Goal: Transaction & Acquisition: Purchase product/service

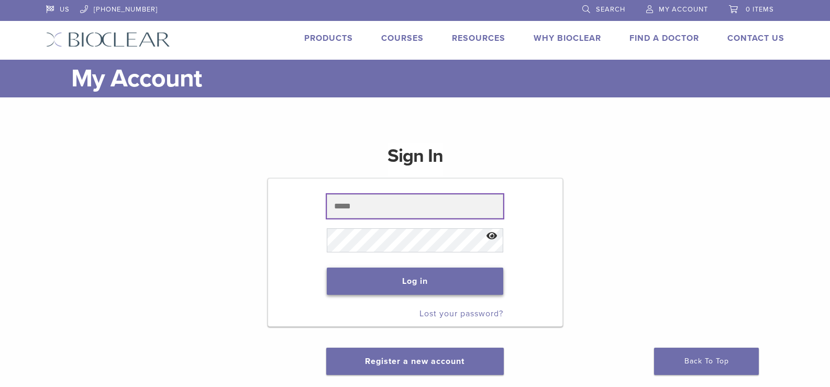
type input "**********"
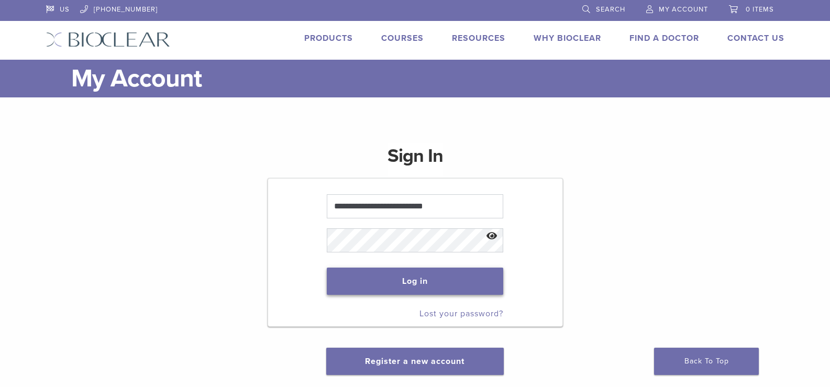
click at [418, 281] on button "Log in" at bounding box center [415, 281] width 176 height 27
click at [405, 280] on button "Log in" at bounding box center [415, 281] width 176 height 27
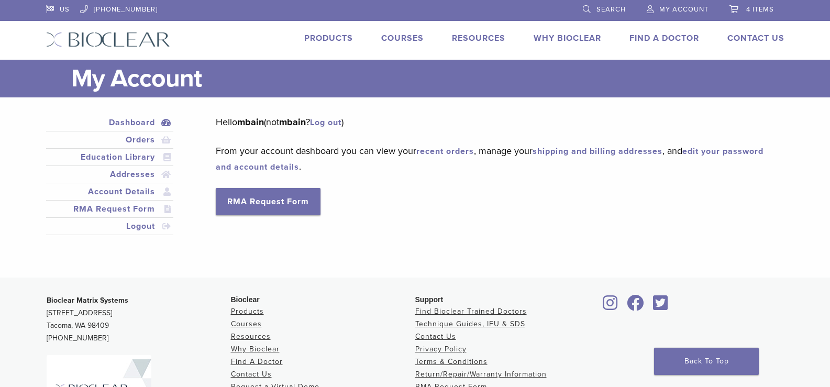
click at [316, 40] on link "Products" at bounding box center [328, 38] width 49 height 10
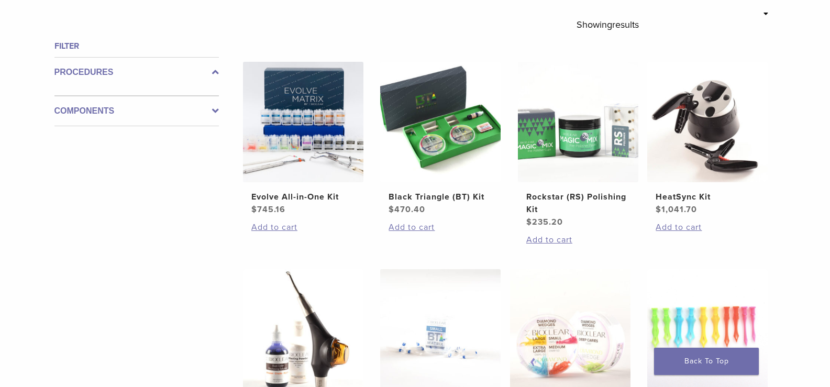
scroll to position [367, 0]
click at [213, 110] on icon at bounding box center [215, 110] width 7 height 13
click at [213, 110] on div "Components" at bounding box center [136, 106] width 164 height 39
click at [213, 104] on icon at bounding box center [215, 102] width 7 height 13
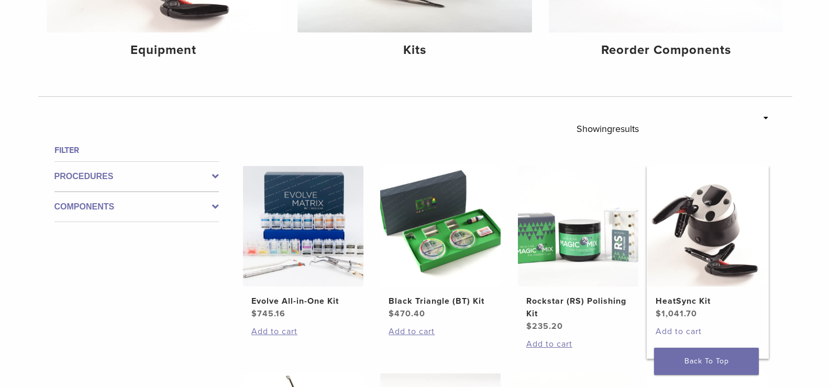
scroll to position [52, 0]
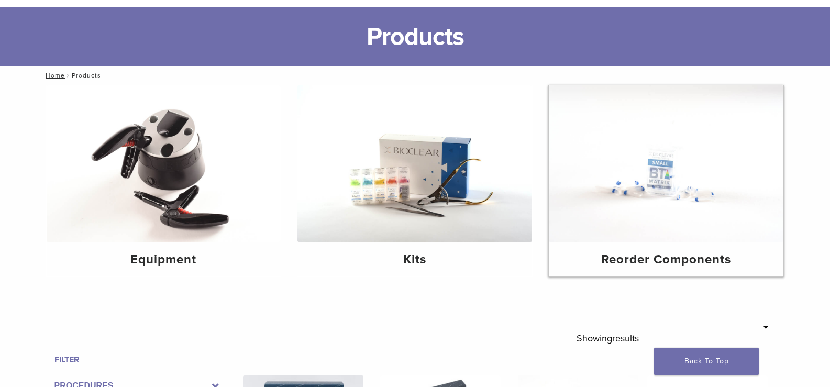
click at [666, 262] on h4 "Reorder Components" at bounding box center [666, 259] width 218 height 19
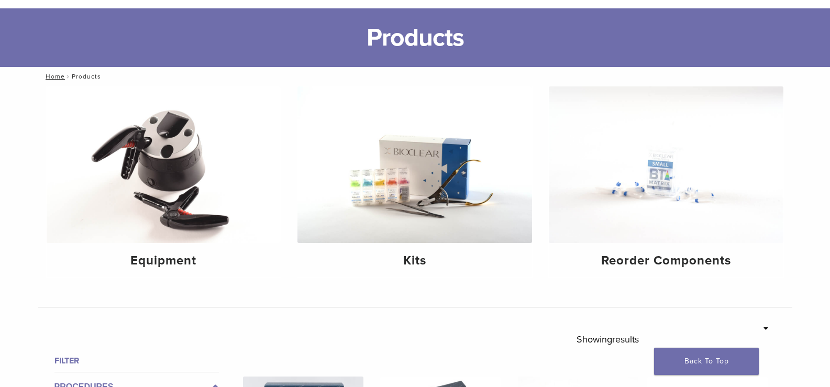
scroll to position [52, 0]
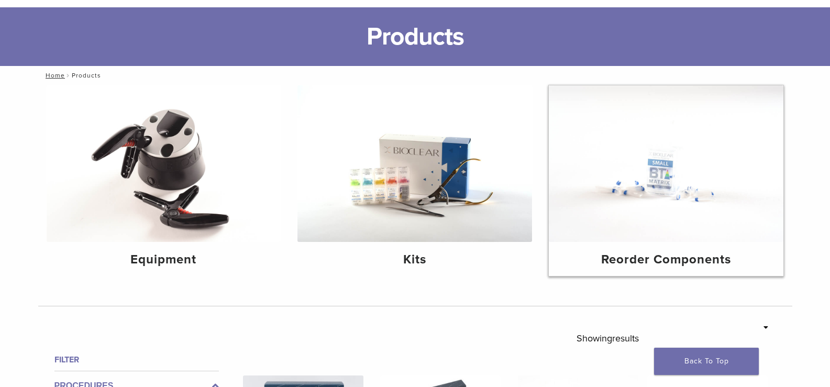
click at [685, 257] on h4 "Reorder Components" at bounding box center [666, 259] width 218 height 19
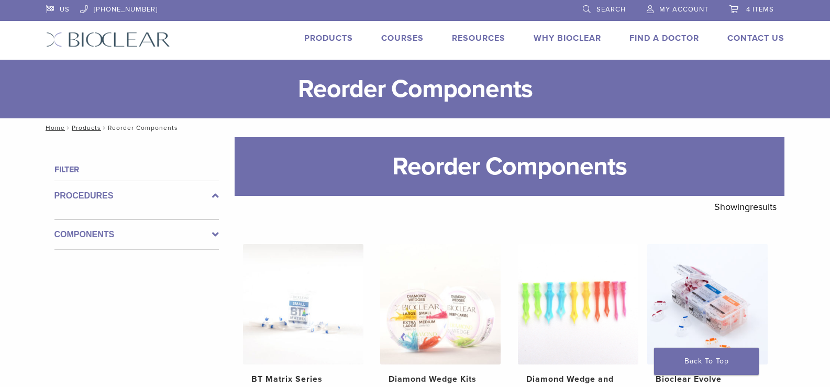
click at [316, 36] on link "Products" at bounding box center [328, 38] width 49 height 10
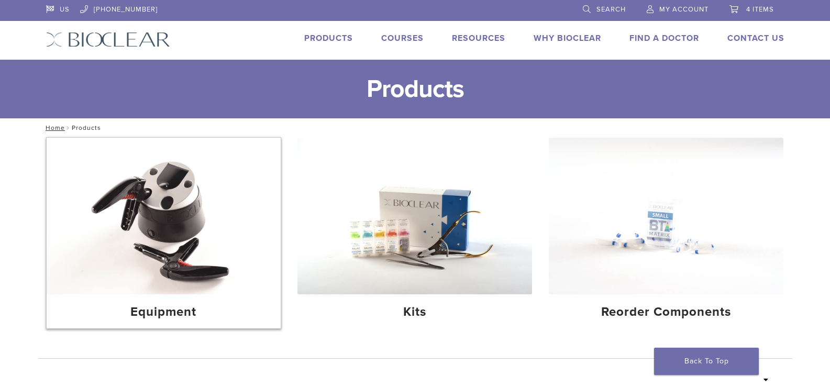
click at [170, 320] on h4 "Equipment" at bounding box center [164, 312] width 218 height 19
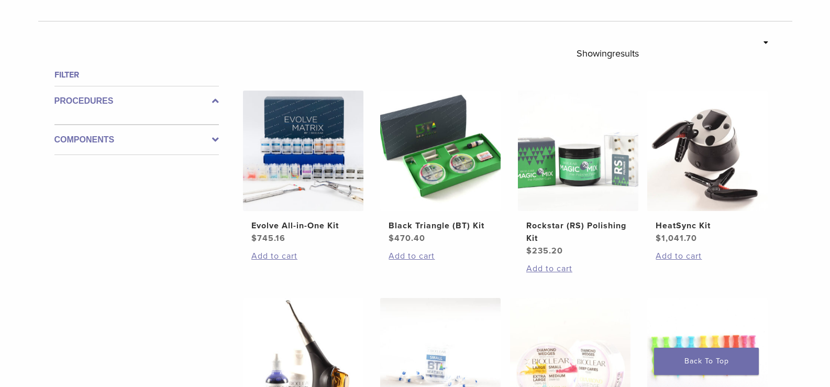
scroll to position [471, 0]
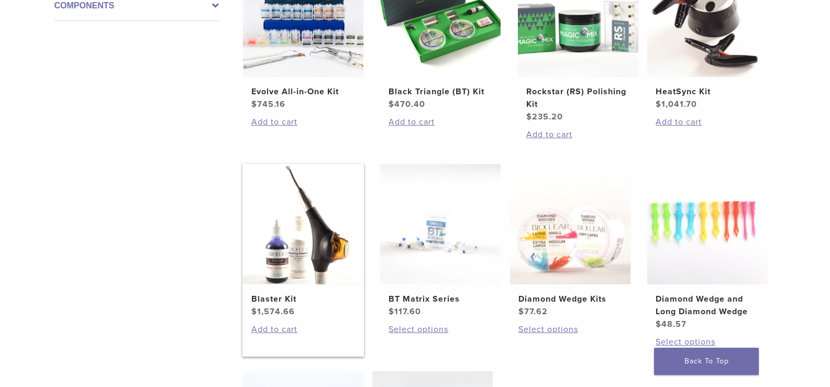
click at [311, 254] on img at bounding box center [303, 224] width 120 height 120
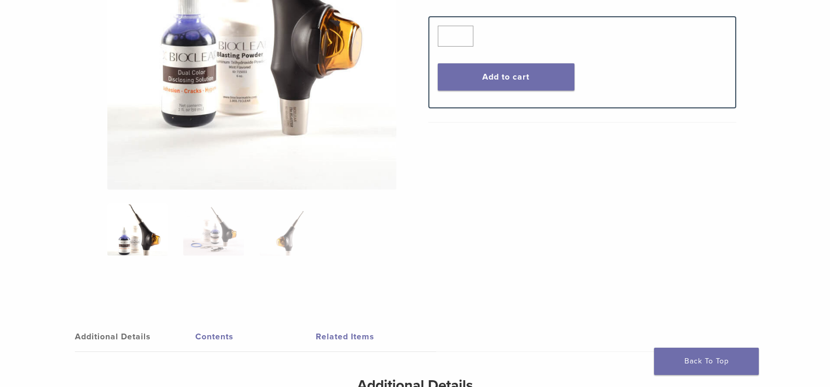
scroll to position [524, 0]
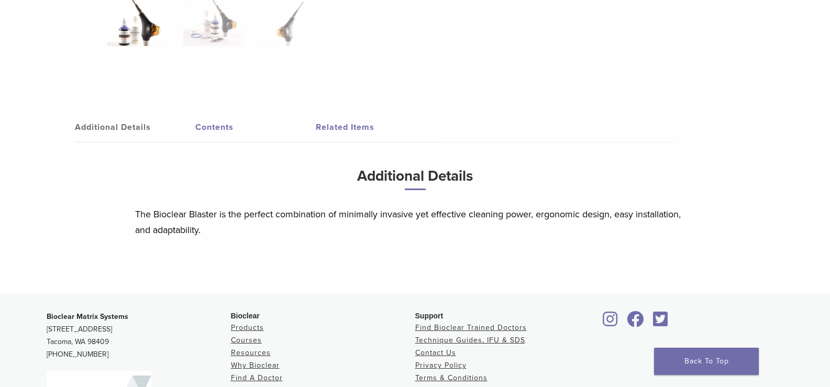
click at [352, 123] on link "Related Items" at bounding box center [376, 127] width 120 height 29
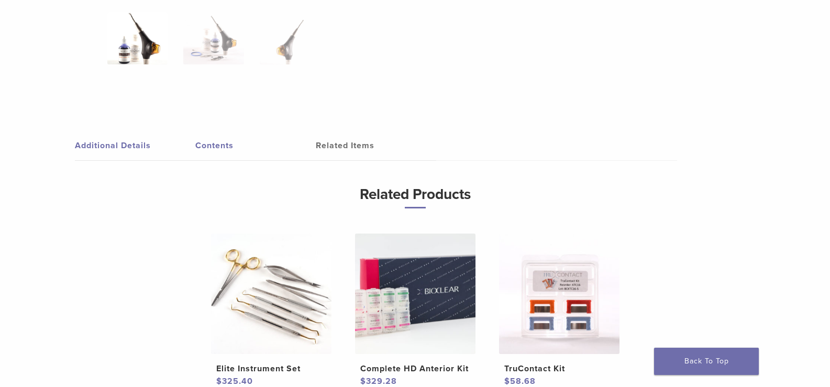
scroll to position [419, 0]
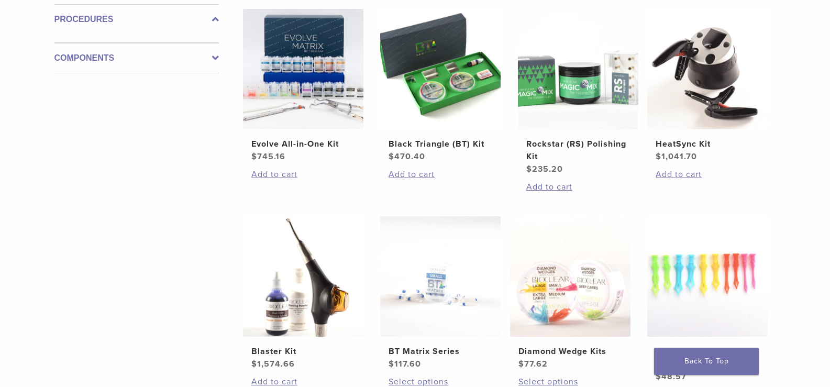
scroll to position [157, 0]
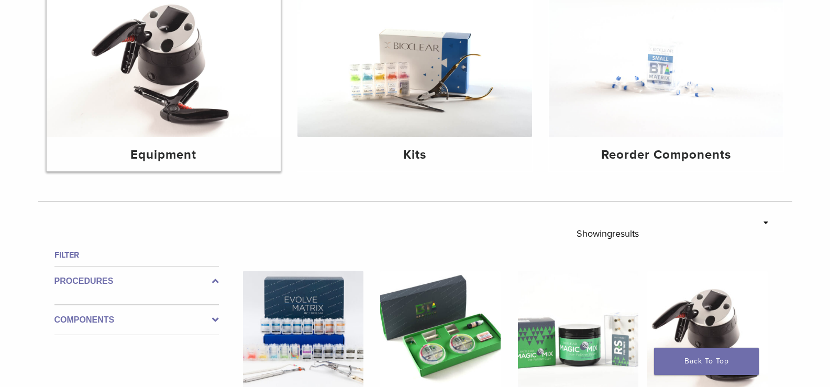
click at [209, 155] on h4 "Equipment" at bounding box center [164, 155] width 218 height 19
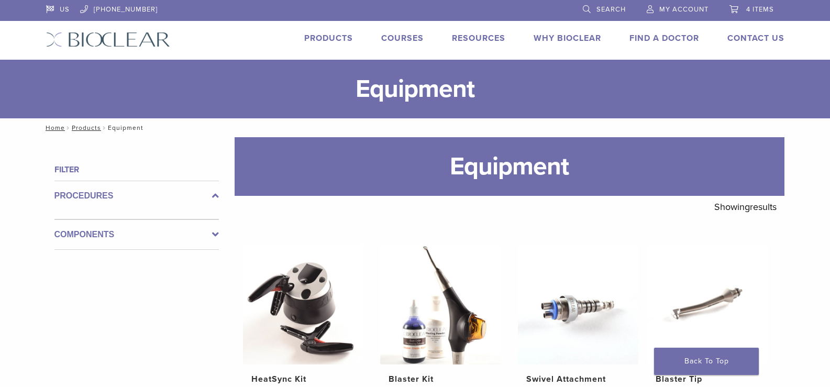
click at [688, 8] on span "My Account" at bounding box center [683, 9] width 49 height 8
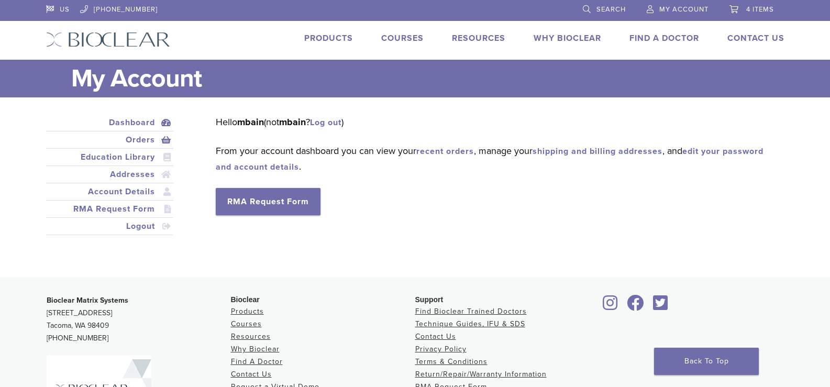
click at [138, 142] on link "Orders" at bounding box center [110, 140] width 124 height 13
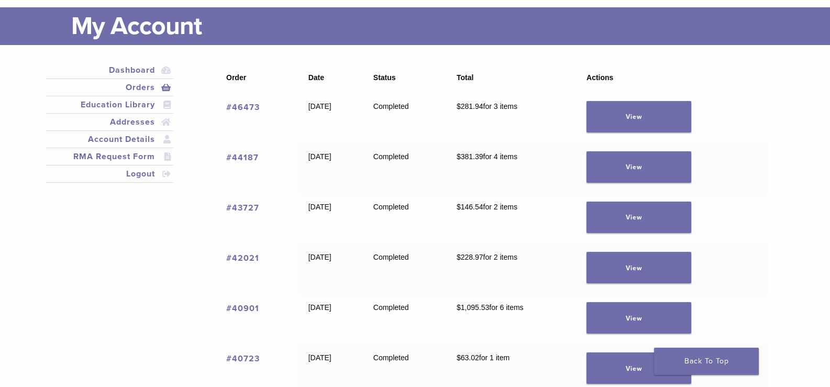
scroll to position [105, 0]
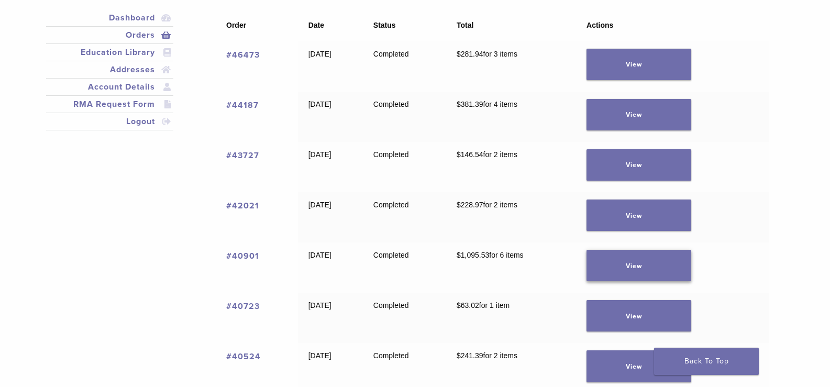
click at [653, 262] on link "View" at bounding box center [638, 265] width 105 height 31
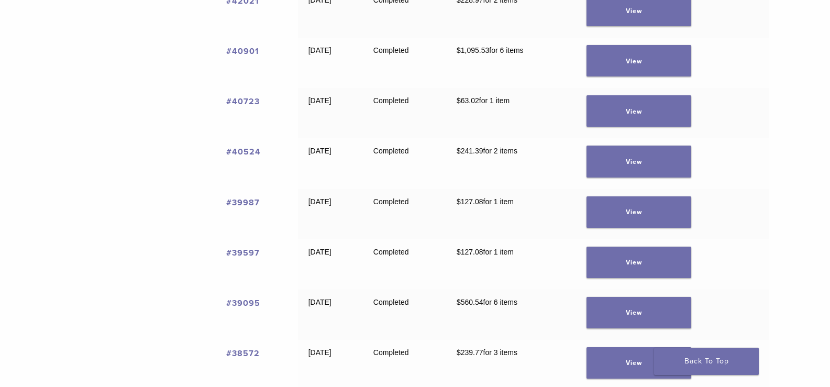
scroll to position [314, 0]
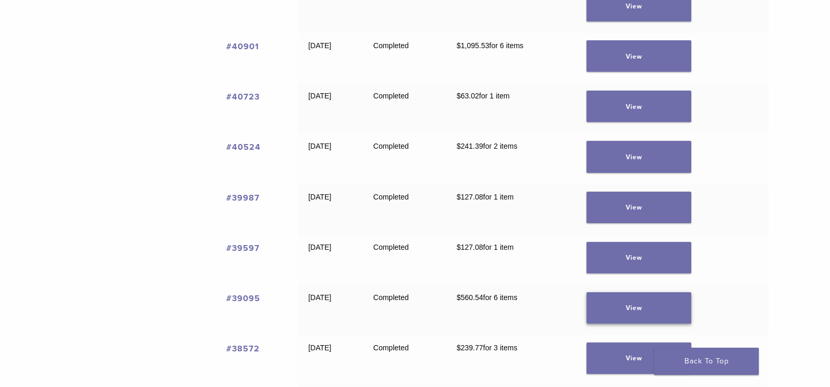
click at [655, 308] on link "View" at bounding box center [638, 307] width 105 height 31
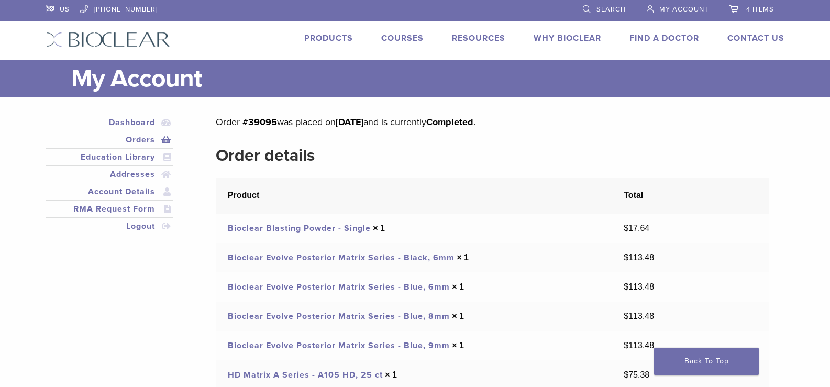
click at [282, 229] on link "Bioclear Blasting Powder - Single" at bounding box center [299, 228] width 143 height 10
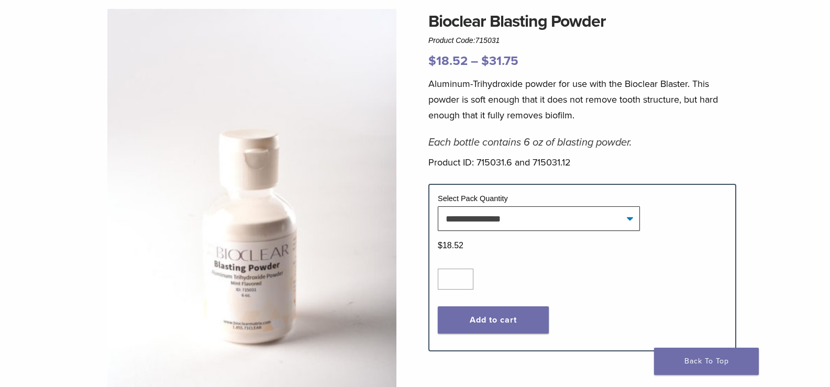
scroll to position [105, 0]
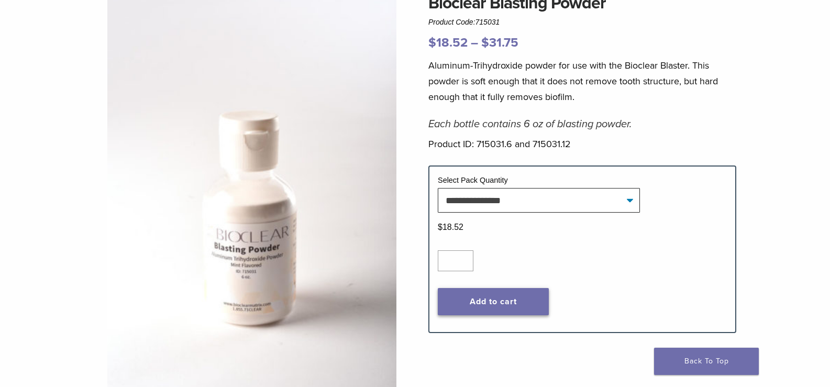
click at [467, 302] on button "Add to cart" at bounding box center [493, 301] width 111 height 27
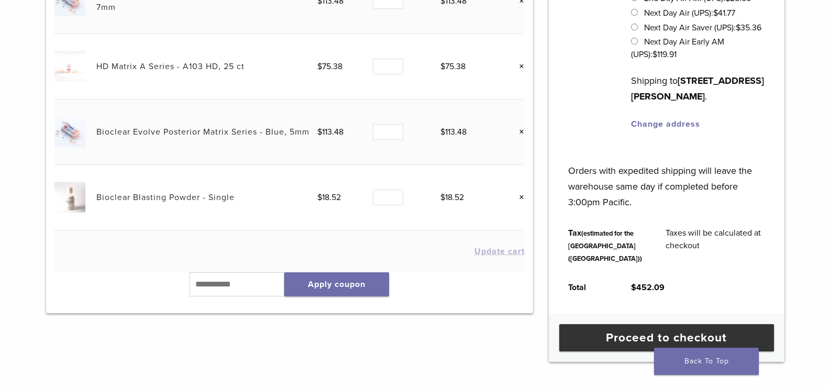
scroll to position [367, 0]
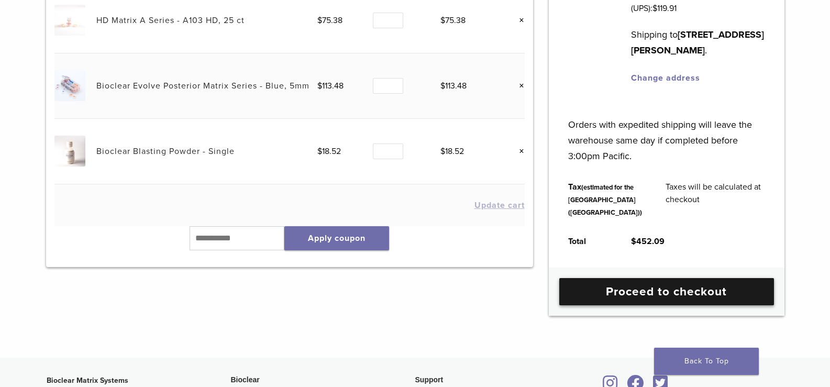
click at [683, 305] on link "Proceed to checkout" at bounding box center [666, 291] width 215 height 27
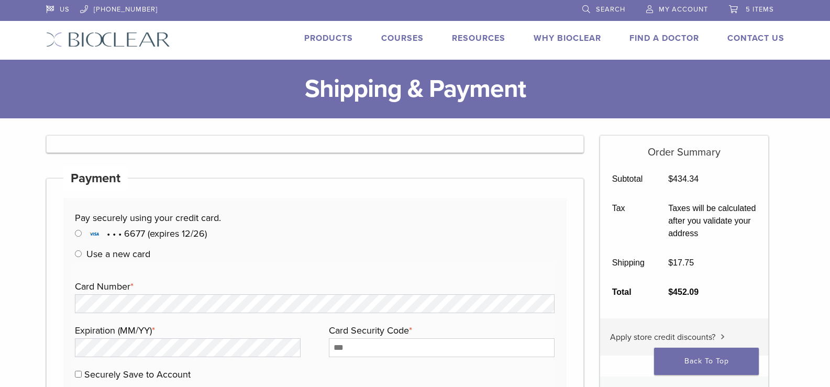
select select "**"
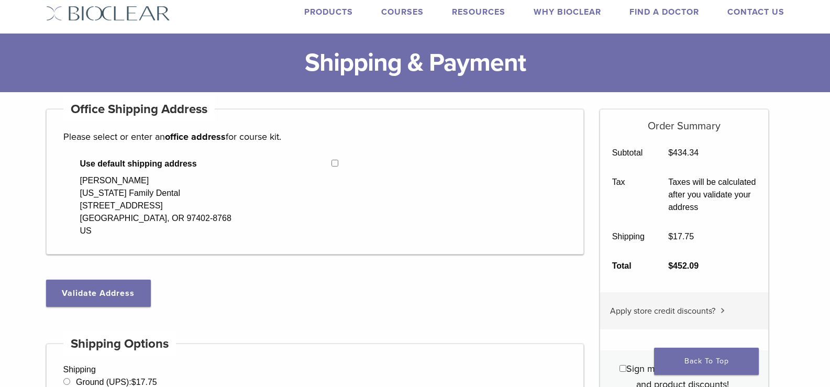
scroll to position [52, 0]
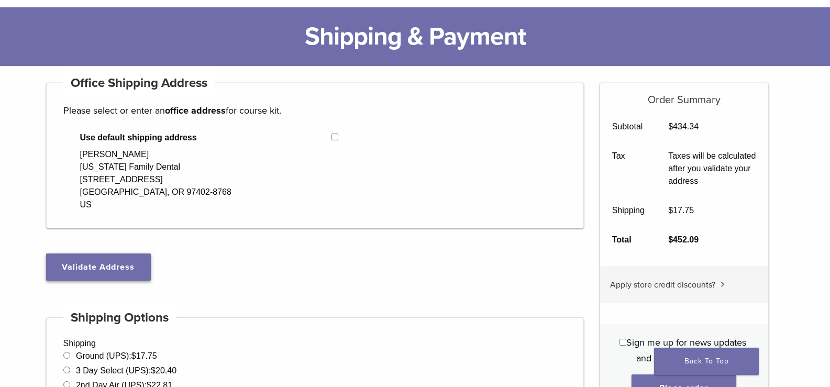
click at [101, 263] on button "Validate Address" at bounding box center [98, 266] width 105 height 27
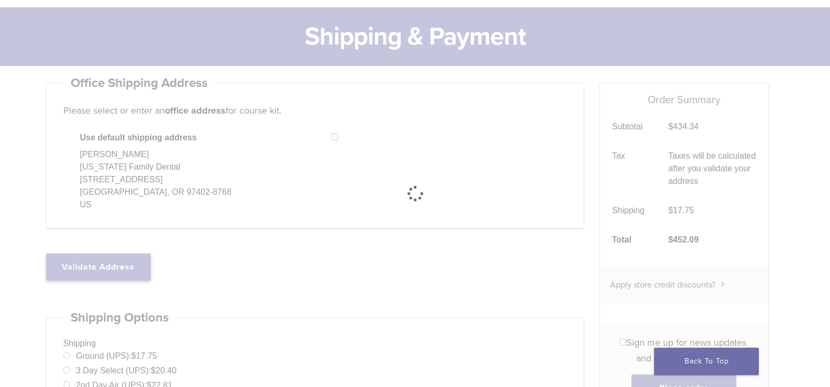
select select "**"
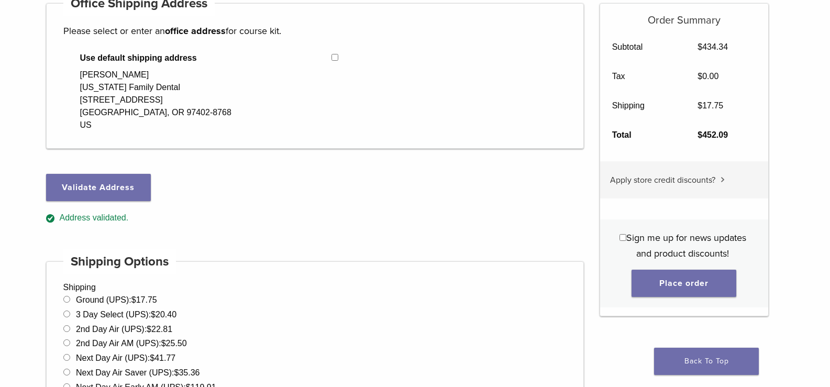
scroll to position [157, 0]
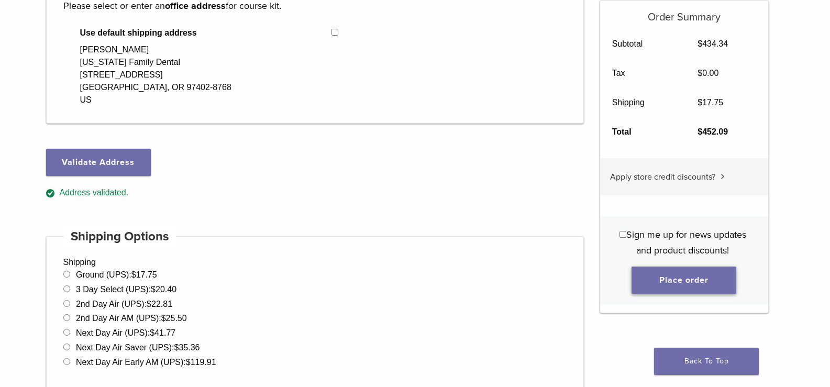
click at [696, 279] on button "Place order" at bounding box center [683, 280] width 105 height 27
